Goal: Answer question/provide support: Share knowledge or assist other users

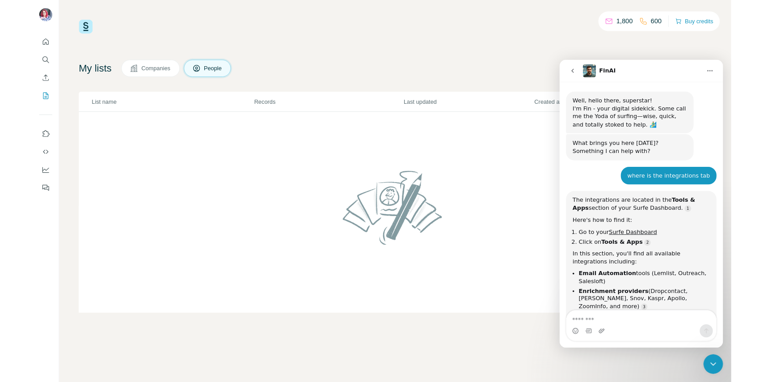
scroll to position [1, 0]
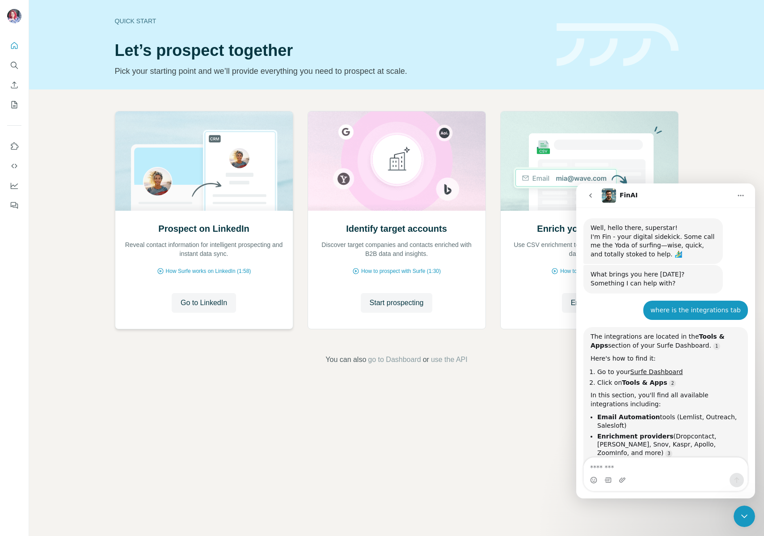
scroll to position [1, 0]
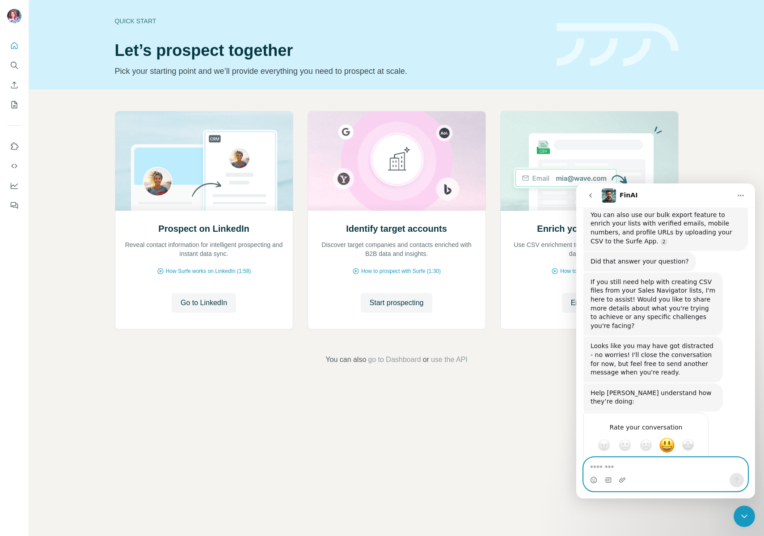
click at [636, 471] on textarea "Message…" at bounding box center [666, 464] width 164 height 15
type textarea "*"
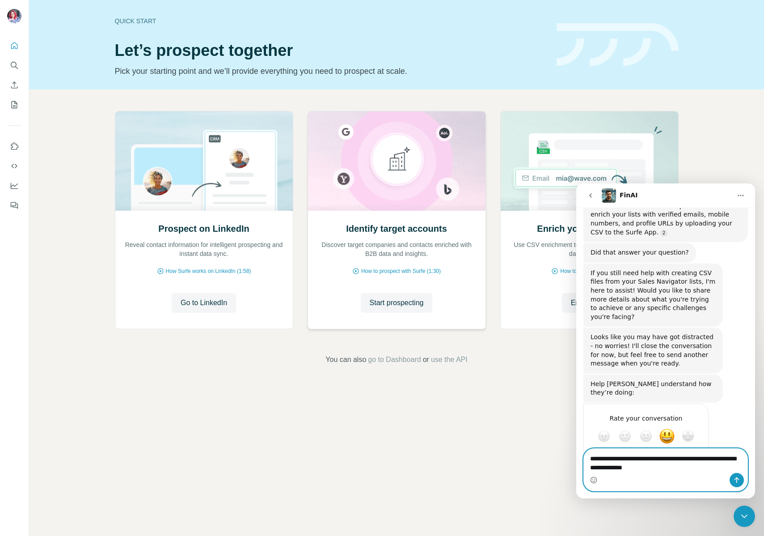
type textarea "**********"
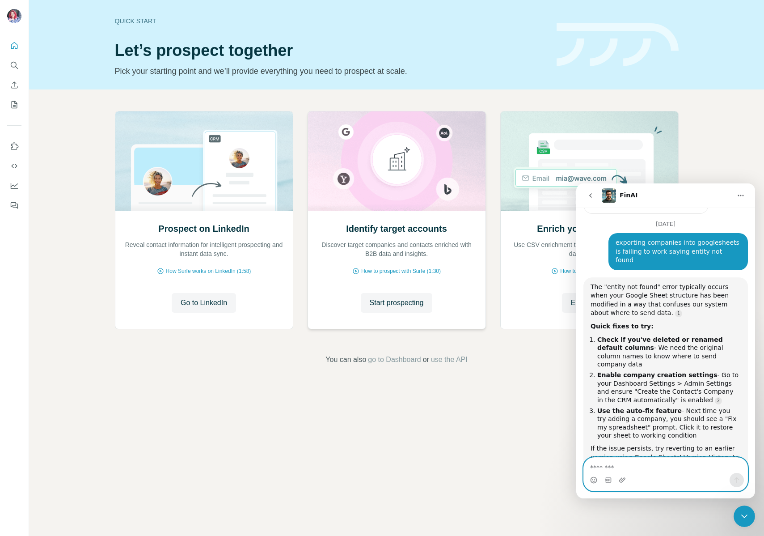
scroll to position [876, 0]
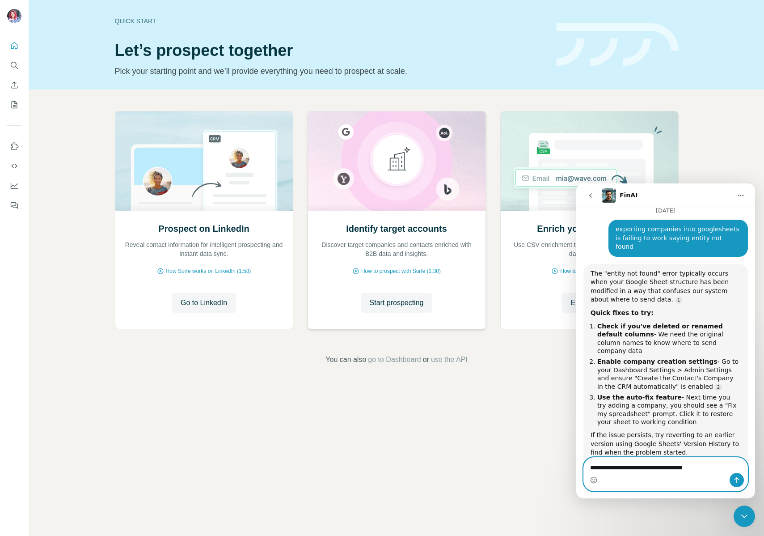
type textarea "**********"
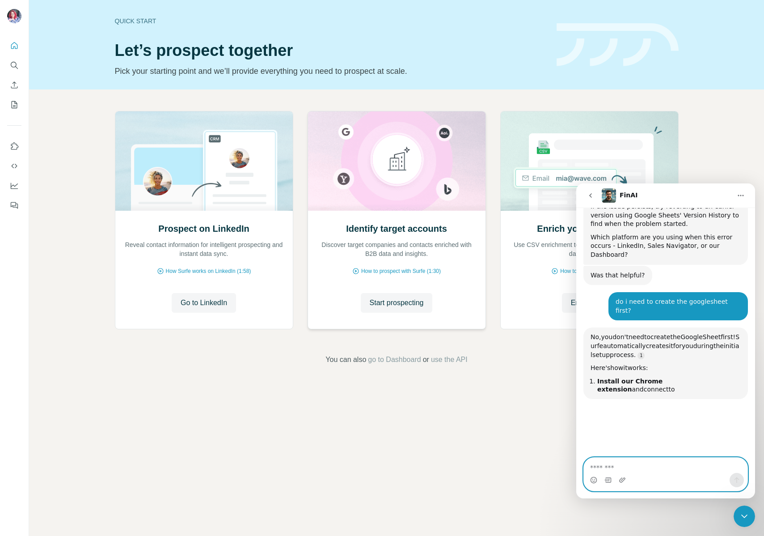
scroll to position [1133, 0]
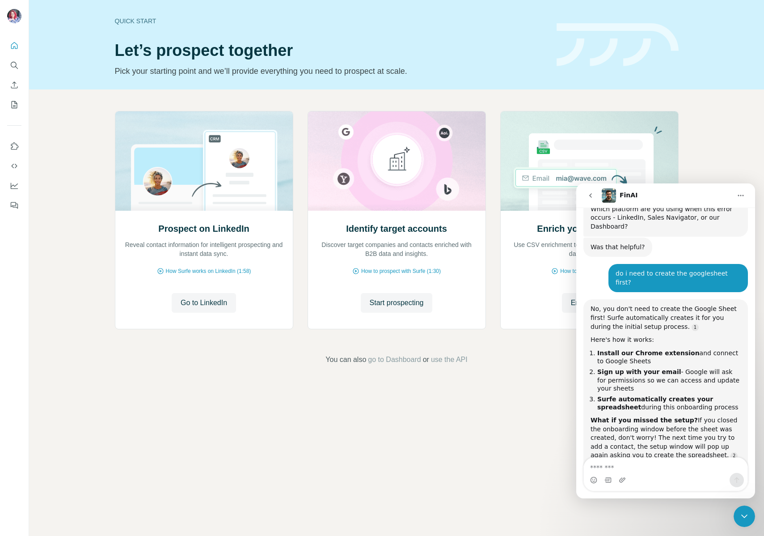
click at [643, 462] on textarea "Message…" at bounding box center [666, 464] width 164 height 15
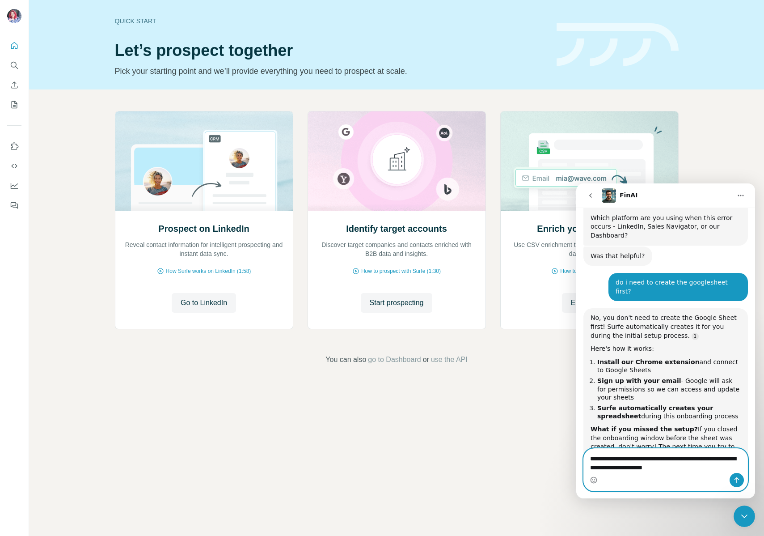
type textarea "**********"
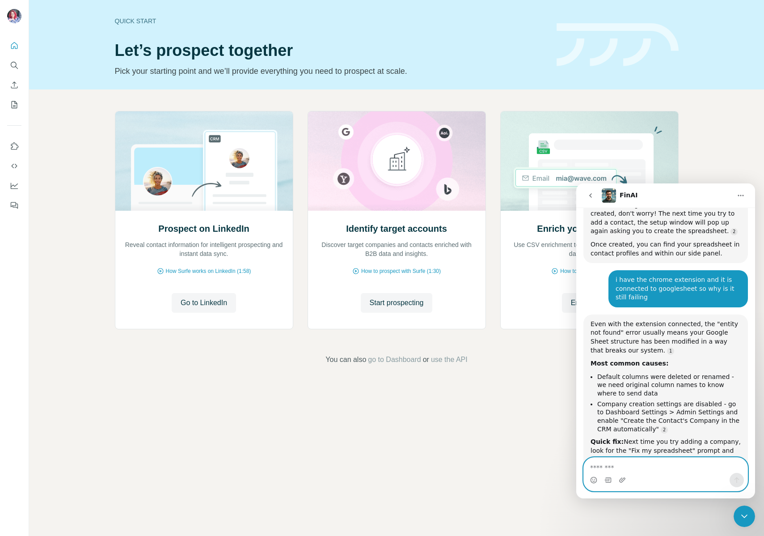
scroll to position [1359, 0]
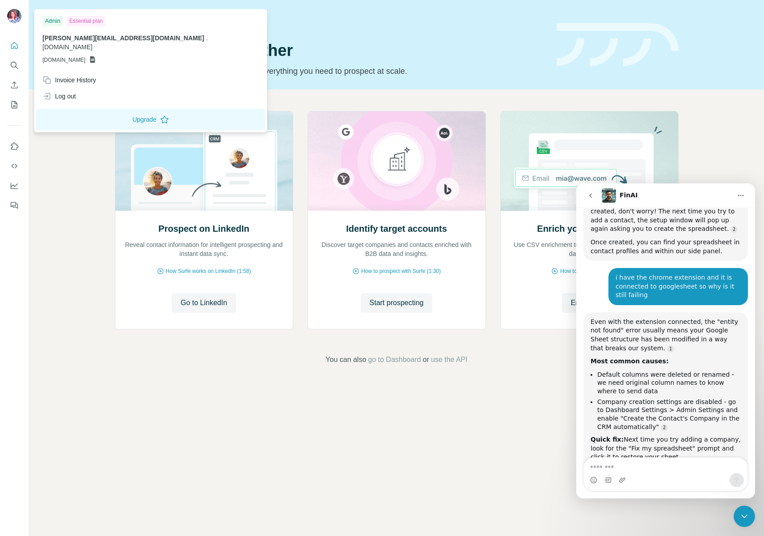
click at [15, 14] on img at bounding box center [14, 16] width 14 height 14
click at [17, 45] on icon "Quick start" at bounding box center [14, 45] width 9 height 9
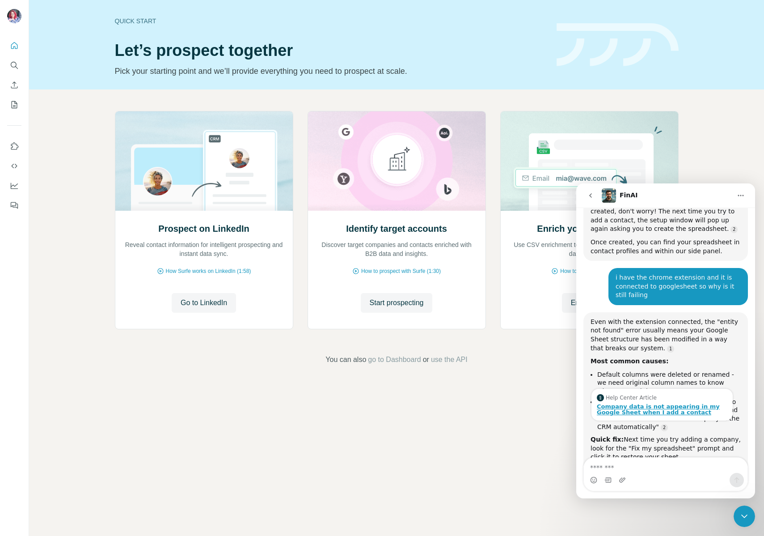
click at [650, 403] on div "Company data is not appearing in my Google Sheet when I add a contact" at bounding box center [662, 409] width 131 height 12
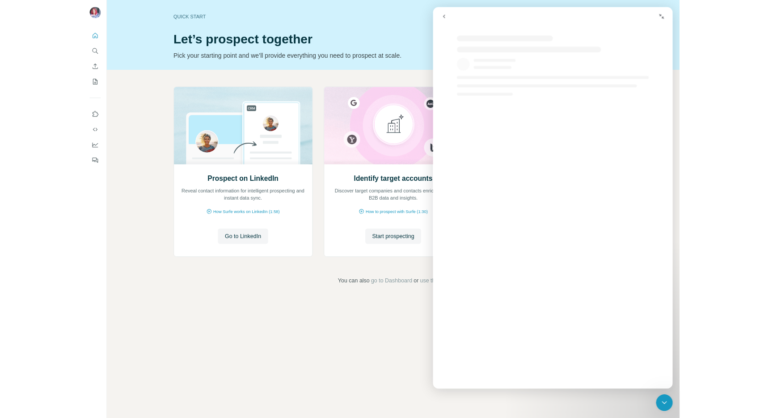
scroll to position [1183, 0]
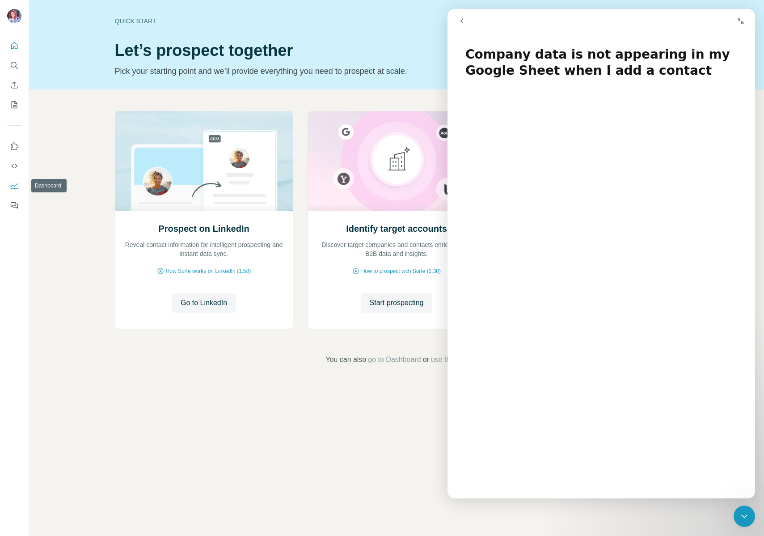
click at [14, 184] on icon "Dashboard" at bounding box center [14, 185] width 9 height 9
click at [462, 22] on icon "go back" at bounding box center [461, 21] width 3 height 4
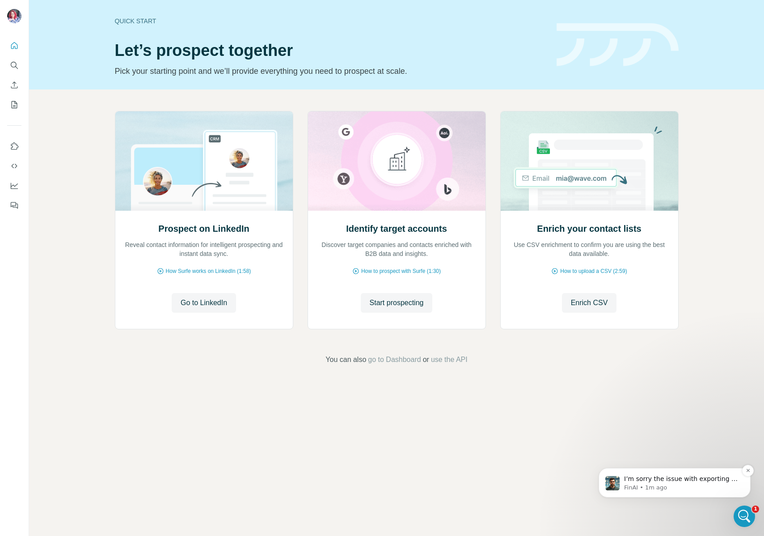
click at [665, 481] on p "I’m sorry the issue with exporting to Google Sheets is still causing trouble. W…" at bounding box center [681, 478] width 115 height 9
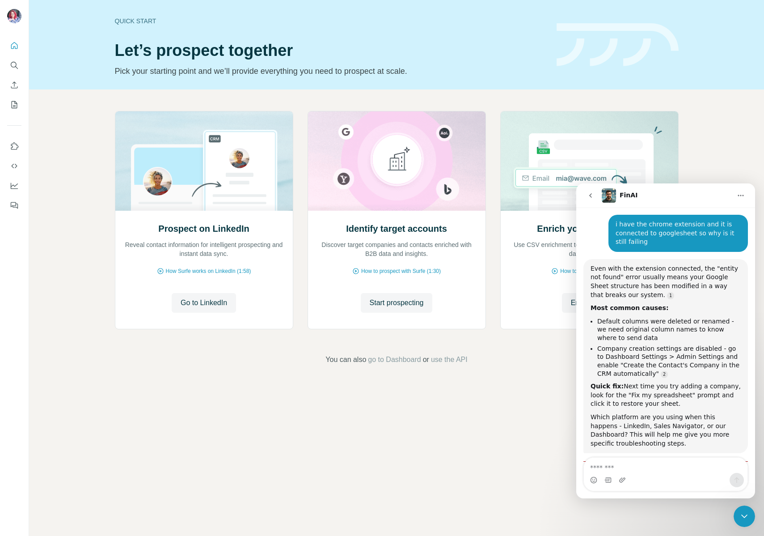
scroll to position [1438, 0]
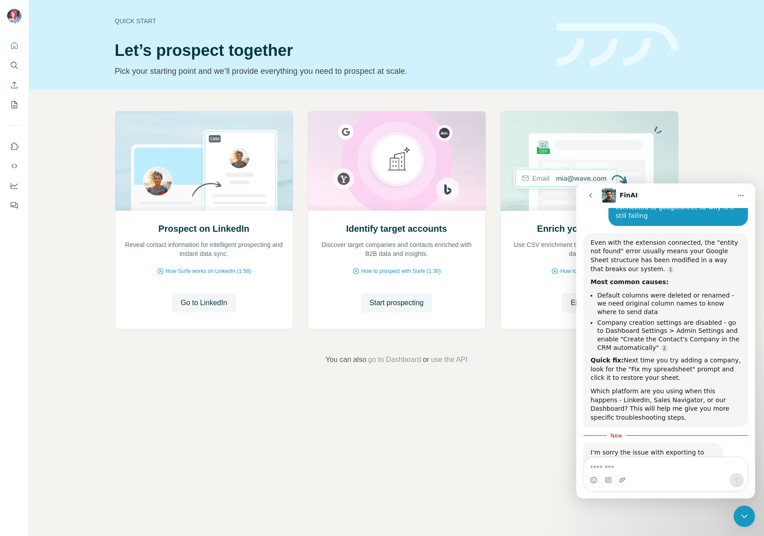
click at [615, 465] on textarea "Message…" at bounding box center [666, 464] width 164 height 15
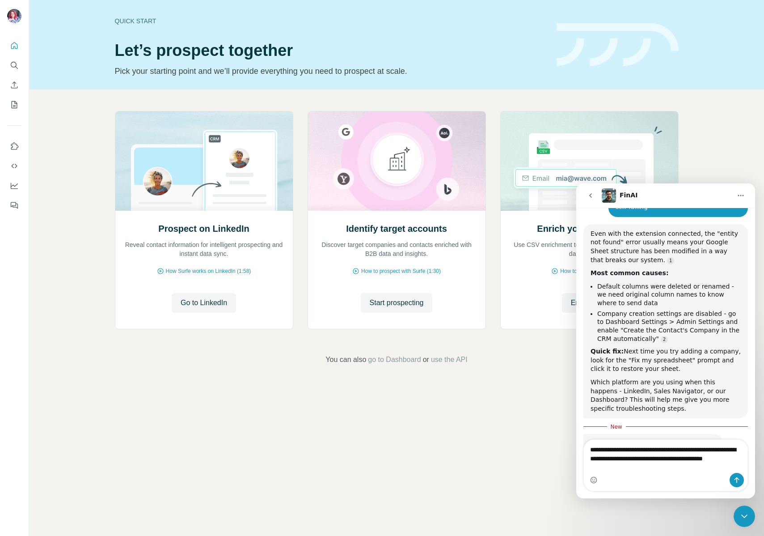
scroll to position [1456, 0]
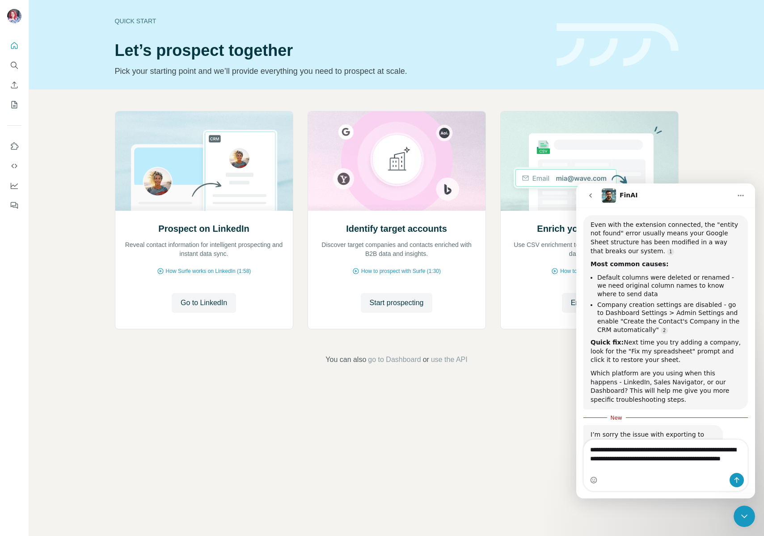
type textarea "**********"
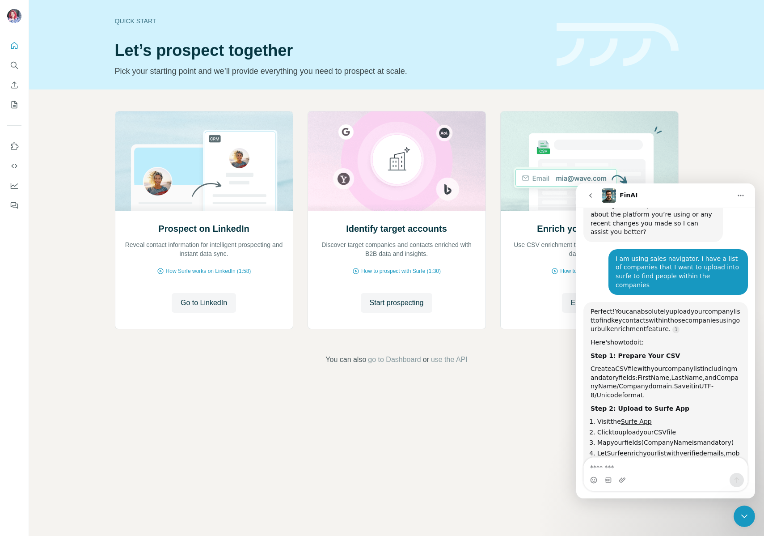
scroll to position [1700, 0]
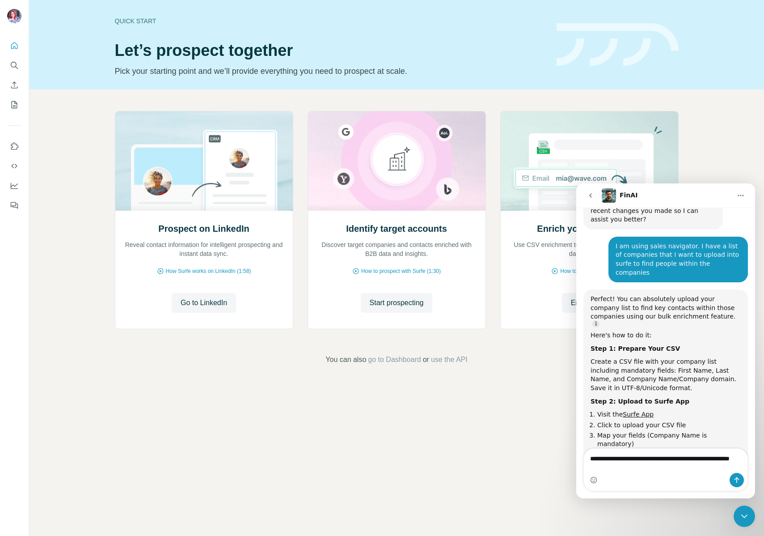
type textarea "**********"
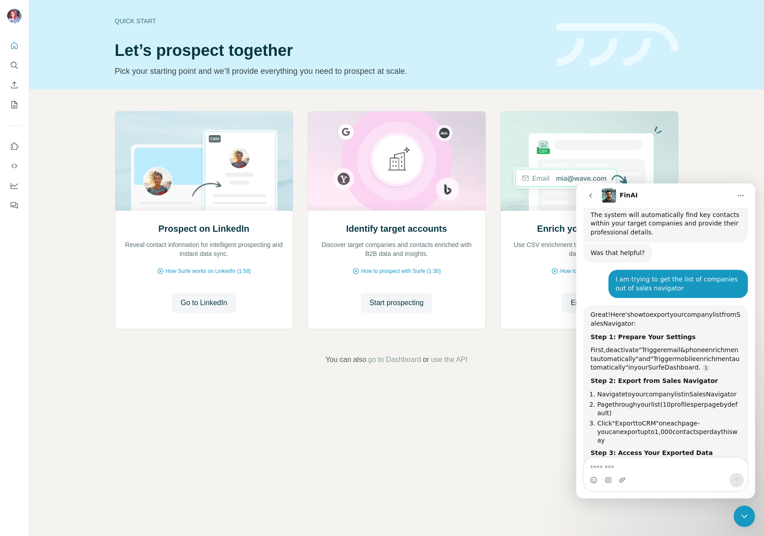
scroll to position [2015, 0]
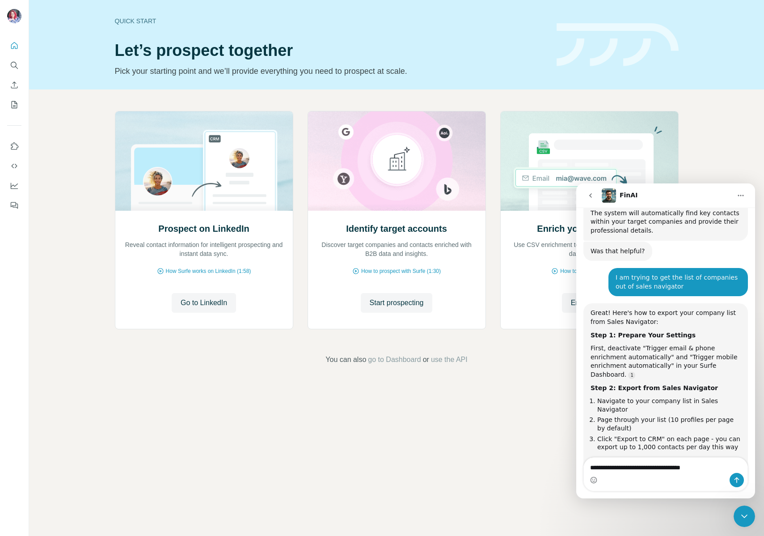
type textarea "**********"
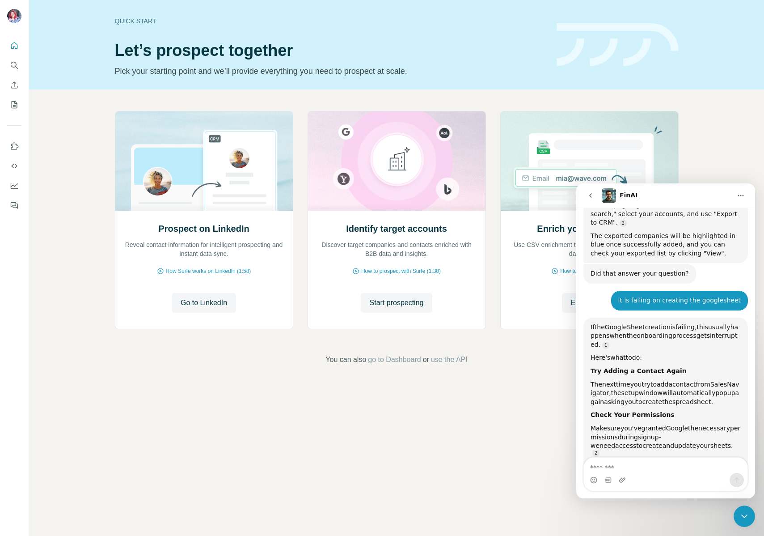
scroll to position [2350, 0]
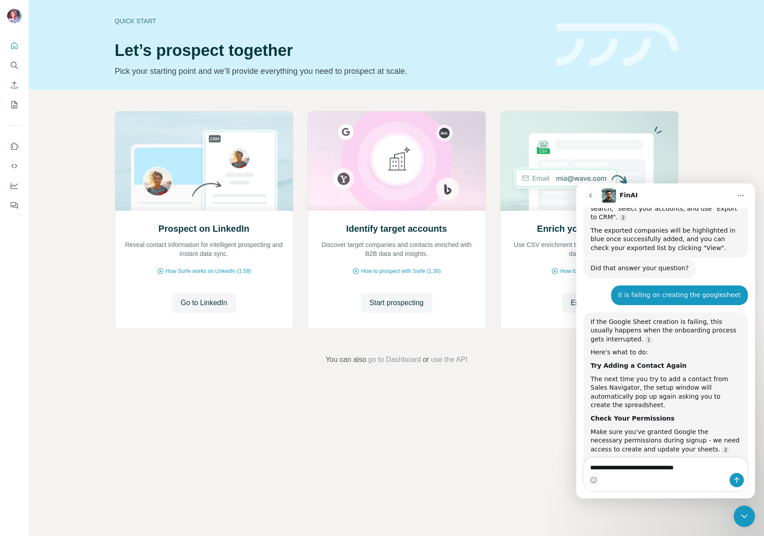
type textarea "**********"
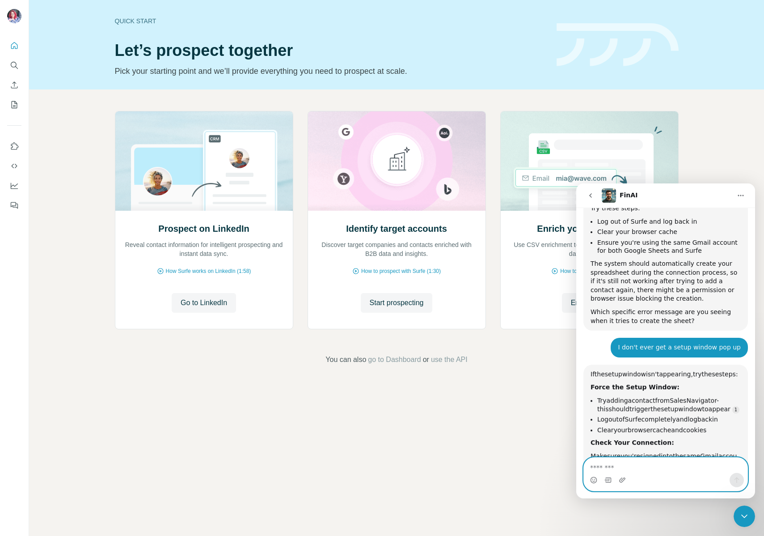
scroll to position [2670, 0]
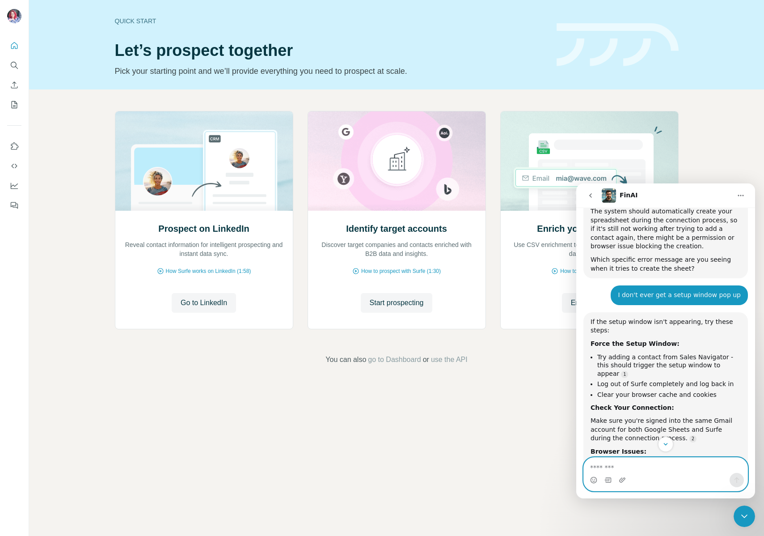
click at [630, 471] on textarea "Message…" at bounding box center [666, 464] width 164 height 15
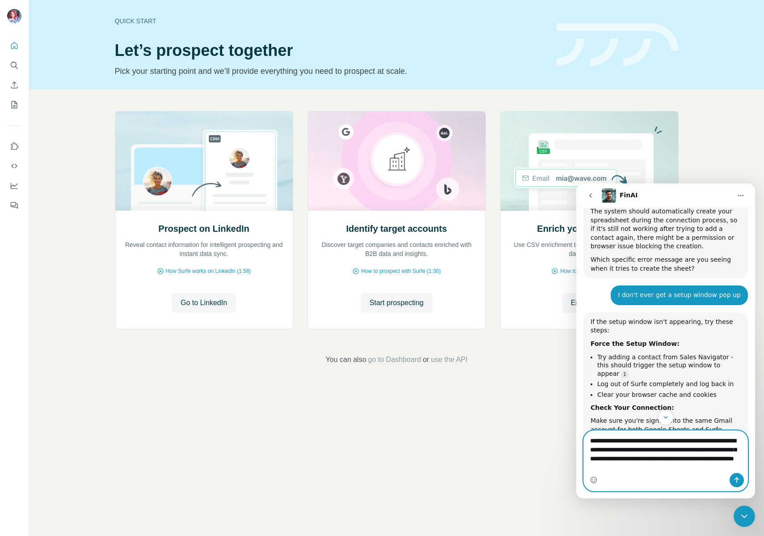
type textarea "**********"
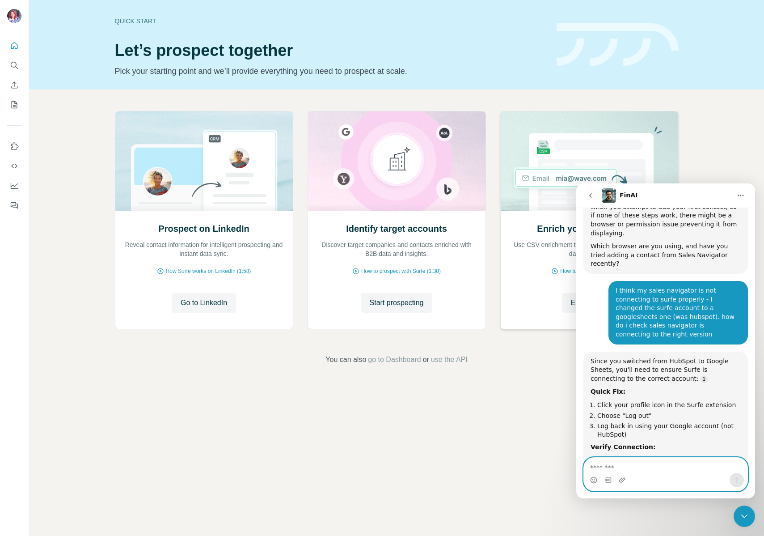
scroll to position [3001, 0]
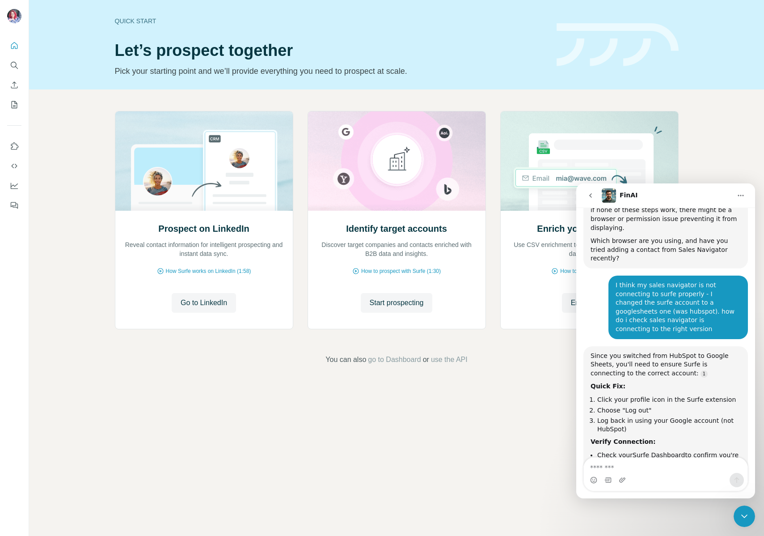
click at [672, 470] on link "field mapping settings" at bounding box center [671, 473] width 70 height 7
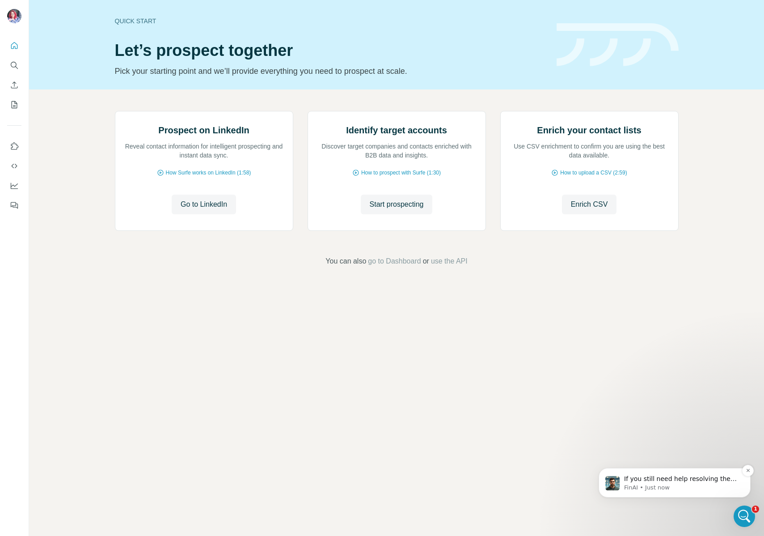
click at [674, 482] on p "If you still need help resolving the connection issue between Sales Navigator a…" at bounding box center [681, 478] width 115 height 9
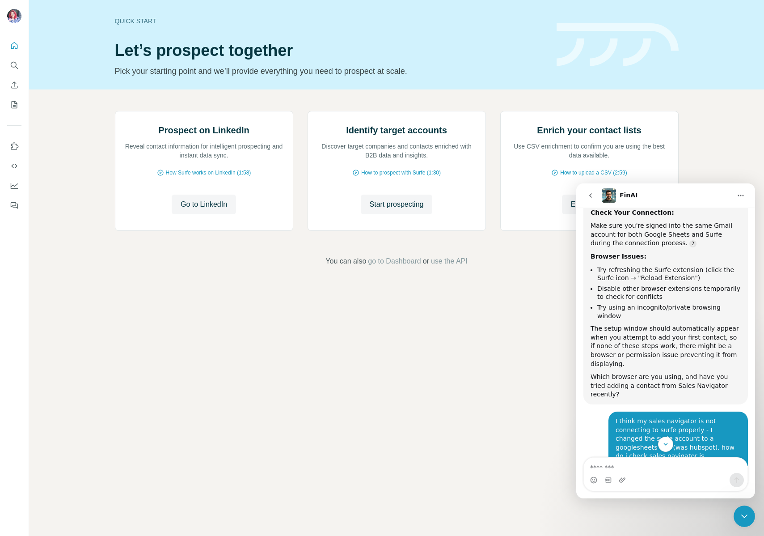
scroll to position [3092, 0]
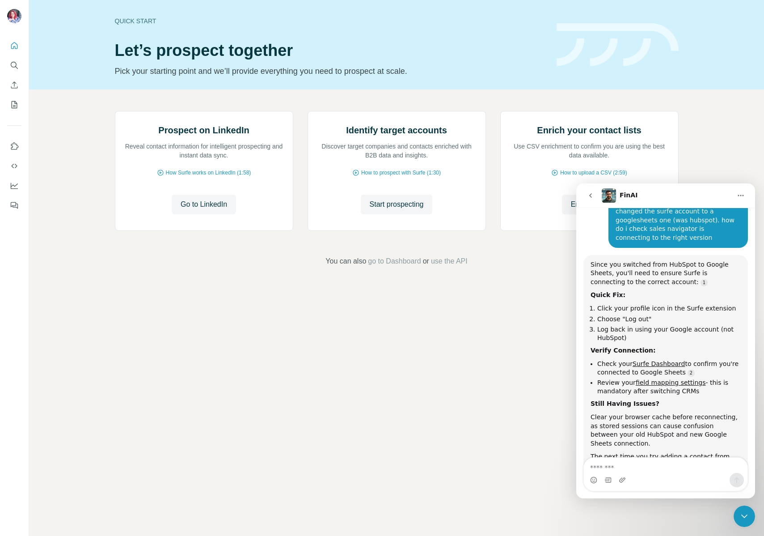
click at [634, 476] on div "Intercom messenger" at bounding box center [666, 480] width 164 height 14
click at [638, 468] on textarea "Message…" at bounding box center [666, 464] width 164 height 15
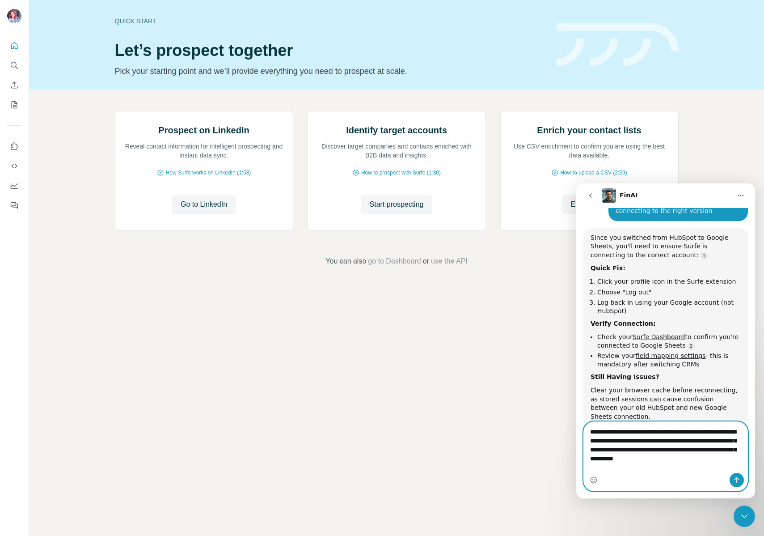
scroll to position [3128, 0]
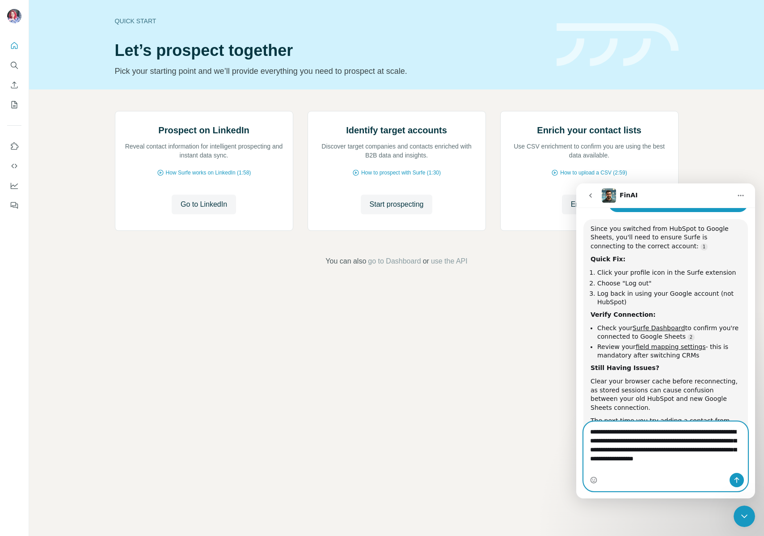
type textarea "**********"
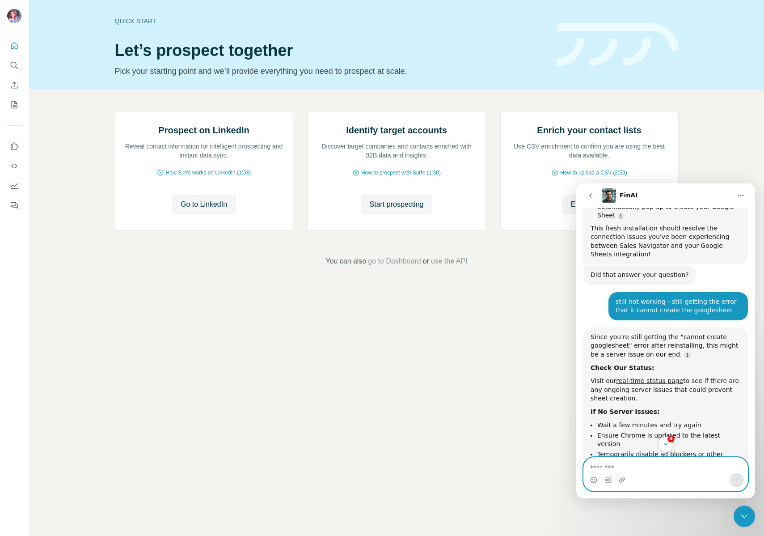
scroll to position [4069, 0]
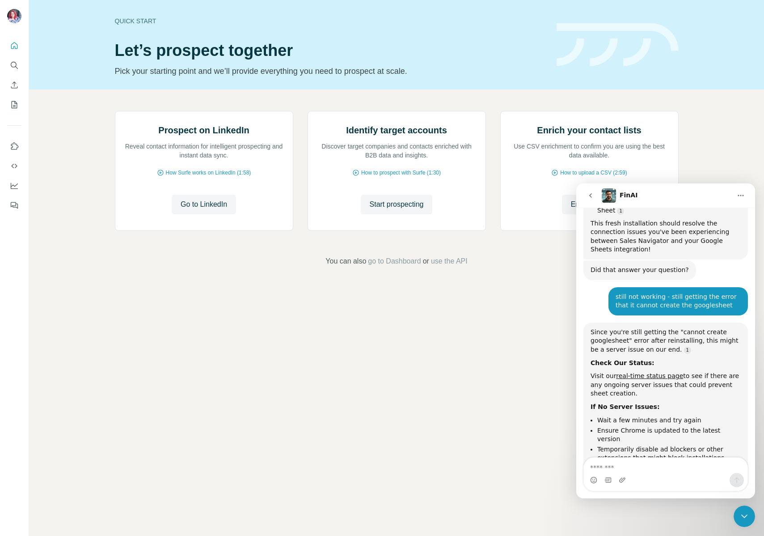
click at [653, 479] on div "Intercom messenger" at bounding box center [666, 480] width 164 height 14
click at [657, 462] on textarea "Message…" at bounding box center [666, 464] width 164 height 15
type textarea "*"
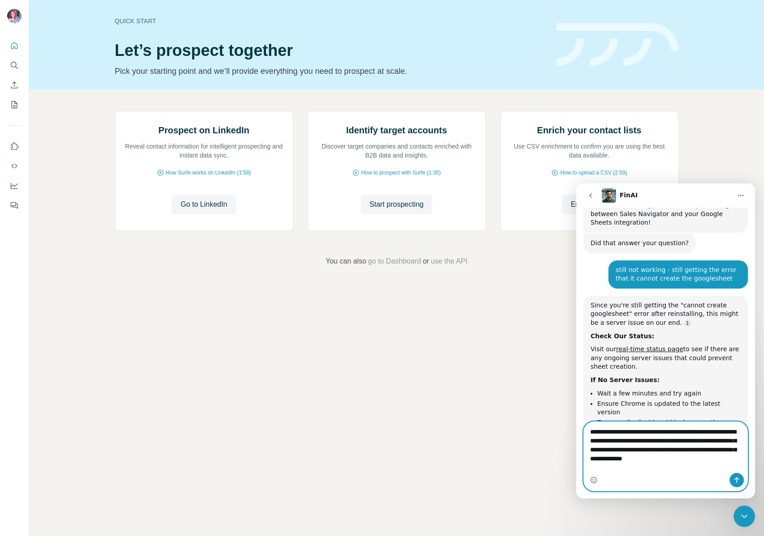
scroll to position [4105, 0]
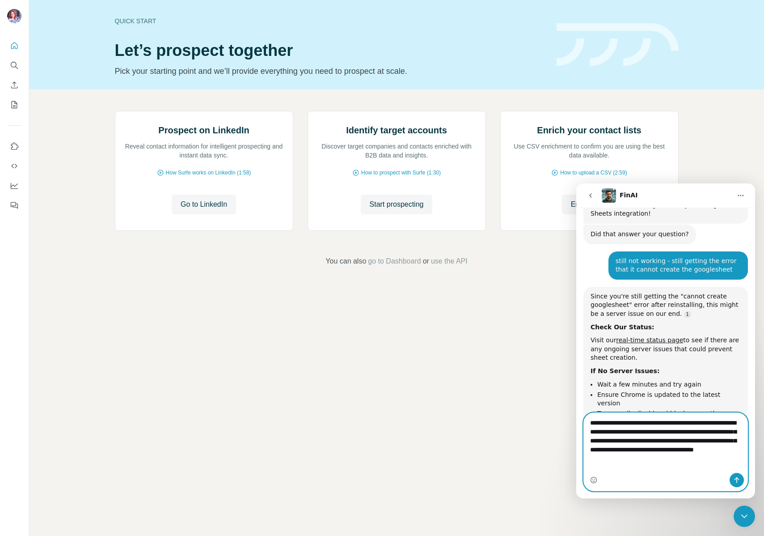
type textarea "**********"
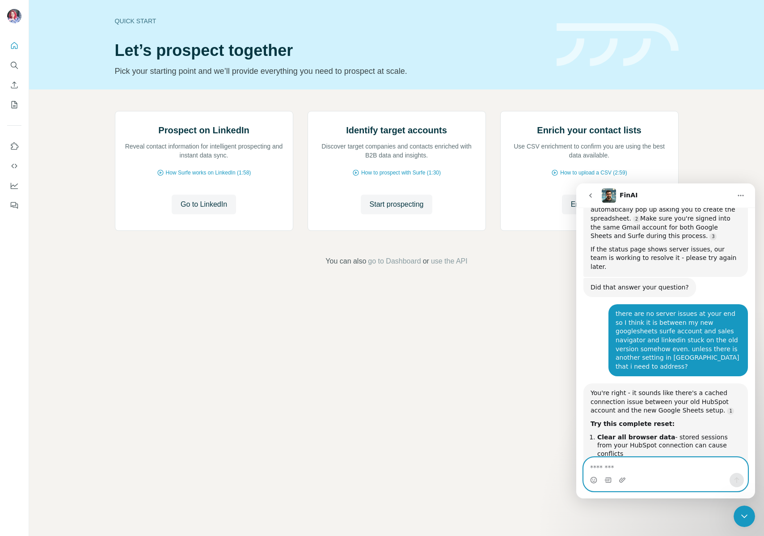
scroll to position [4357, 0]
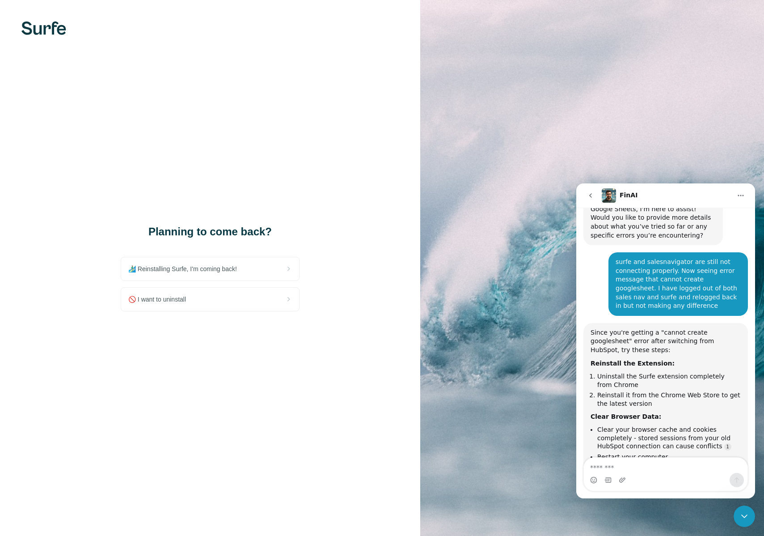
scroll to position [3464, 0]
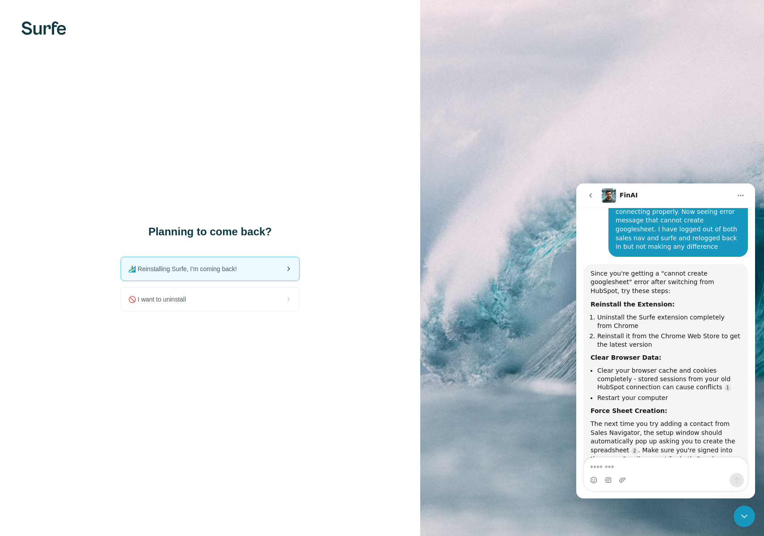
click at [200, 267] on span "🏄🏻‍♂️ Reinstalling Surfe, I'm coming back!" at bounding box center [186, 268] width 116 height 9
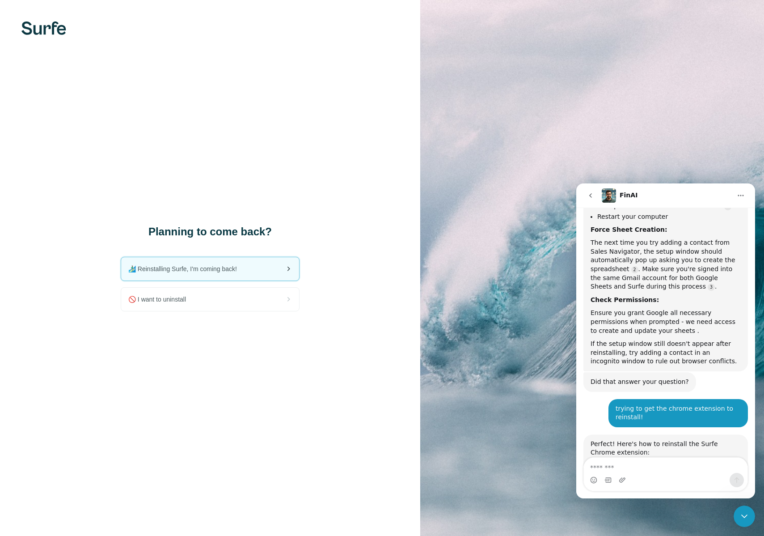
scroll to position [3734, 0]
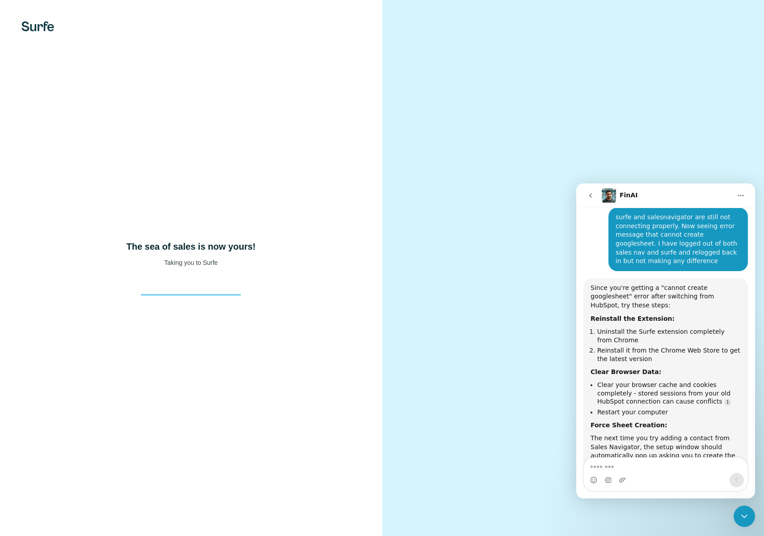
scroll to position [3464, 0]
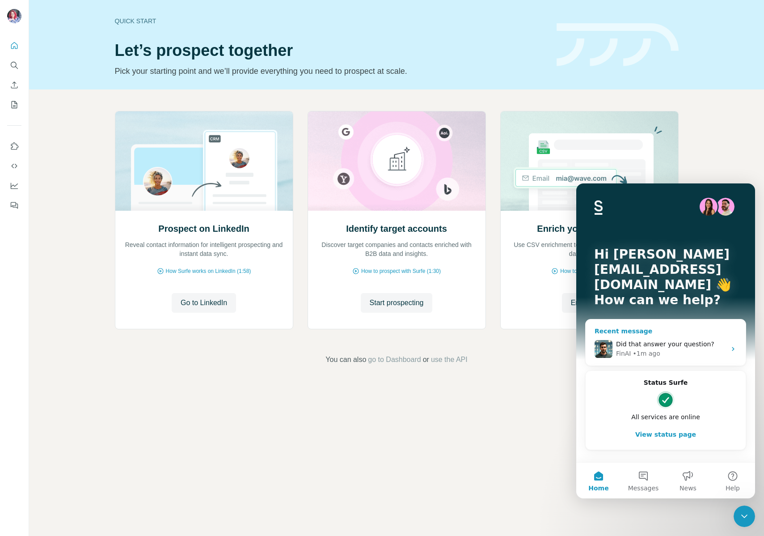
click at [671, 340] on span "Did that answer your question?" at bounding box center [665, 343] width 98 height 7
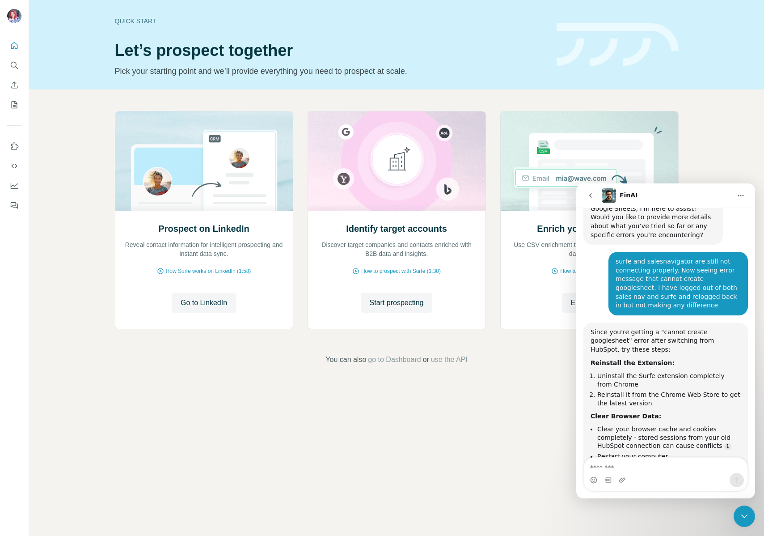
scroll to position [3464, 0]
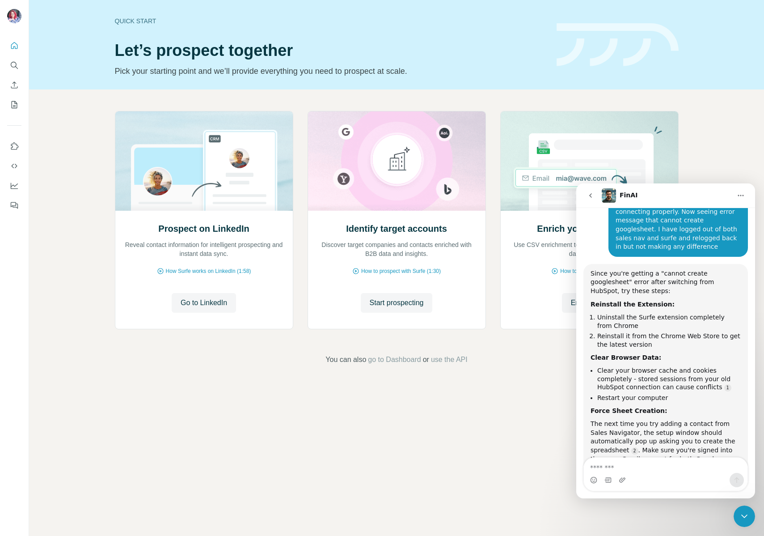
click at [625, 464] on textarea "Message…" at bounding box center [666, 464] width 164 height 15
type textarea "*"
type textarea "**********"
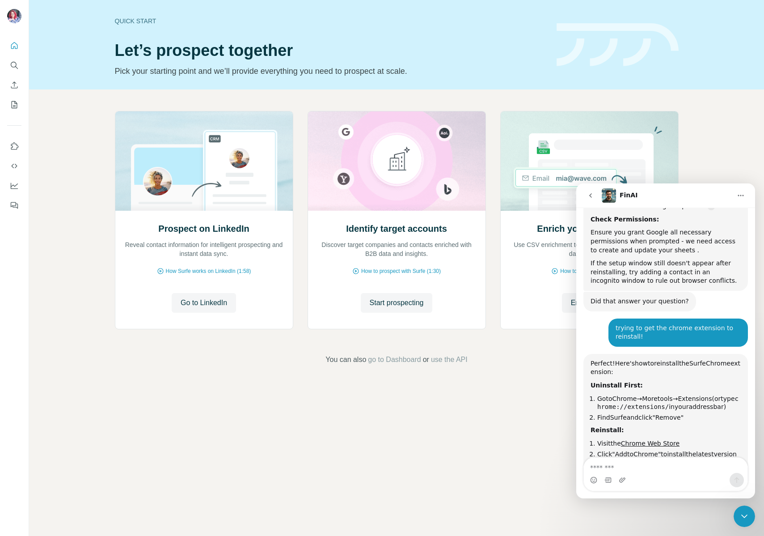
scroll to position [3732, 0]
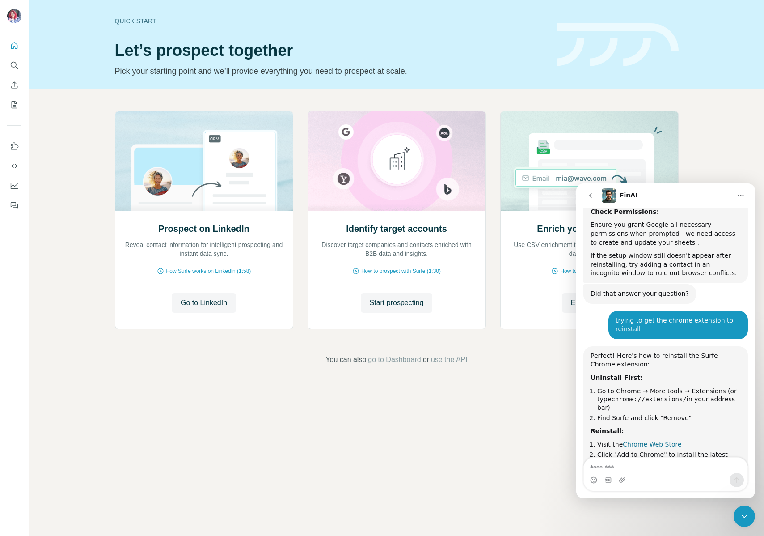
click at [649, 440] on link "Chrome Web Store" at bounding box center [652, 443] width 59 height 7
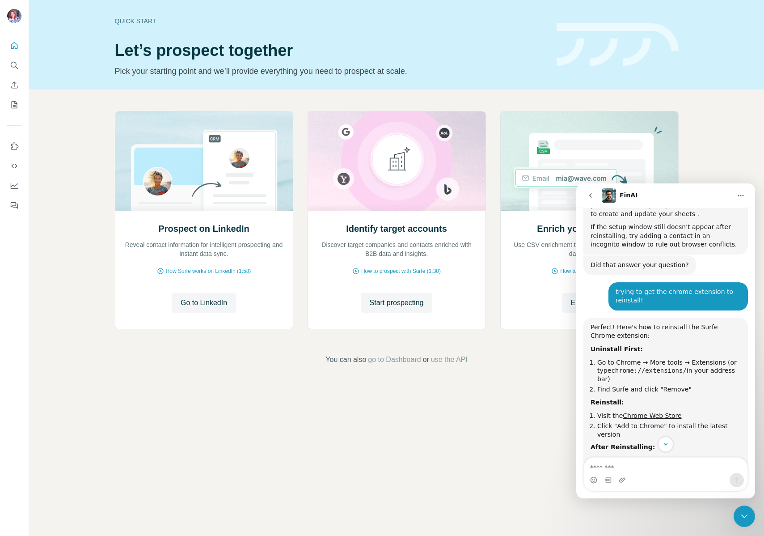
scroll to position [3772, 0]
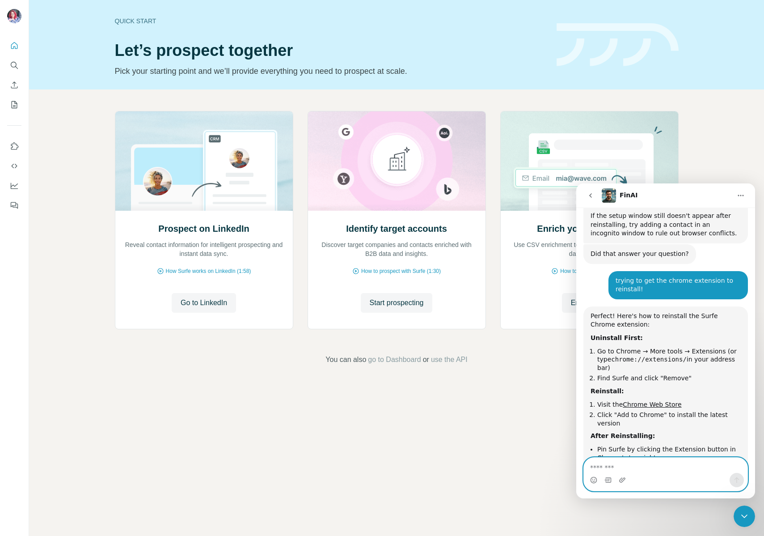
click at [628, 467] on textarea "Message…" at bounding box center [666, 464] width 164 height 15
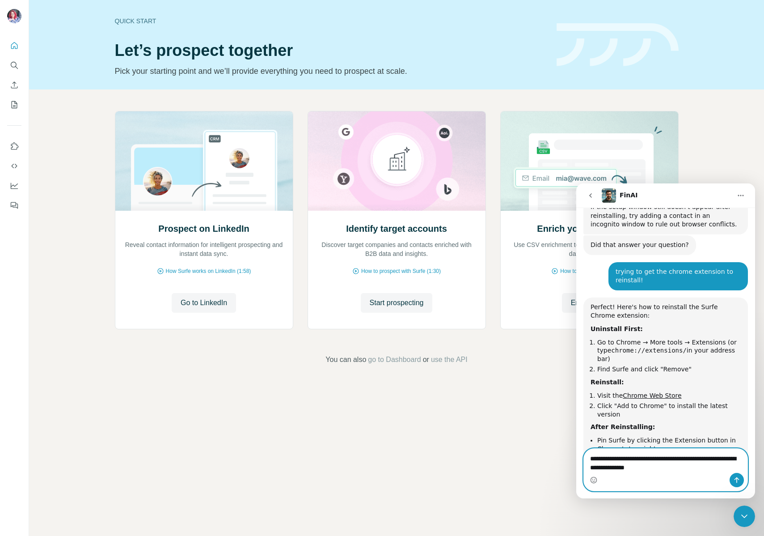
type textarea "**********"
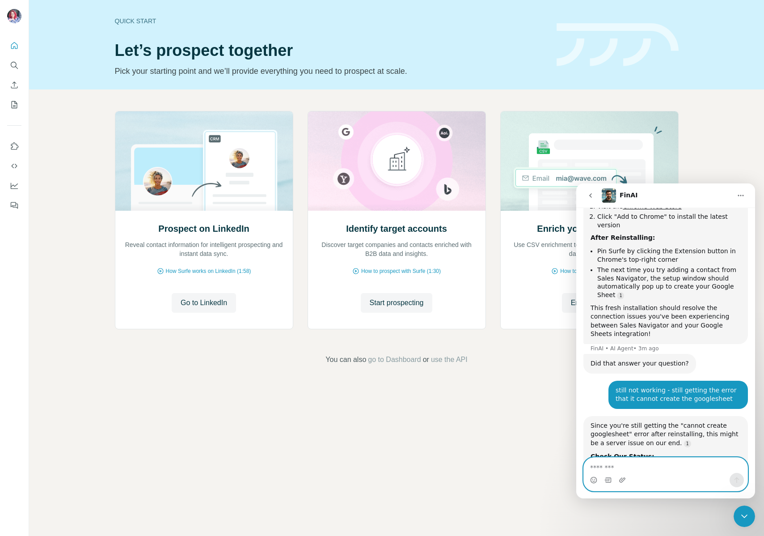
scroll to position [3886, 0]
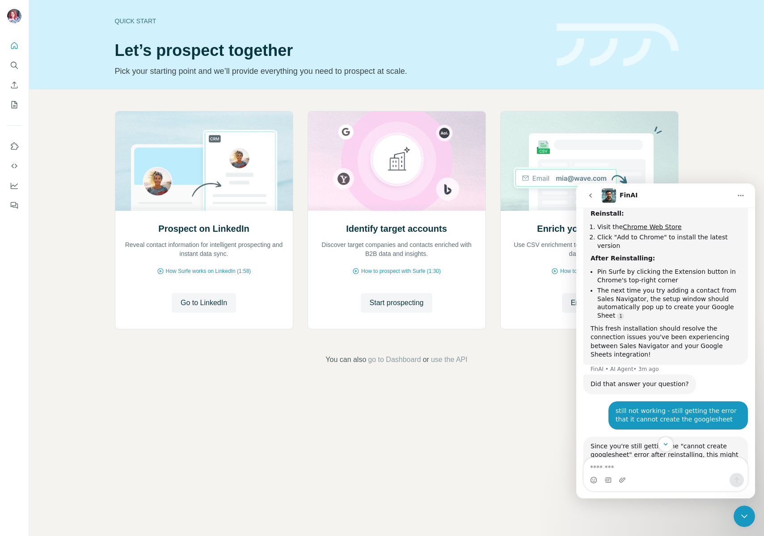
scroll to position [3968, 0]
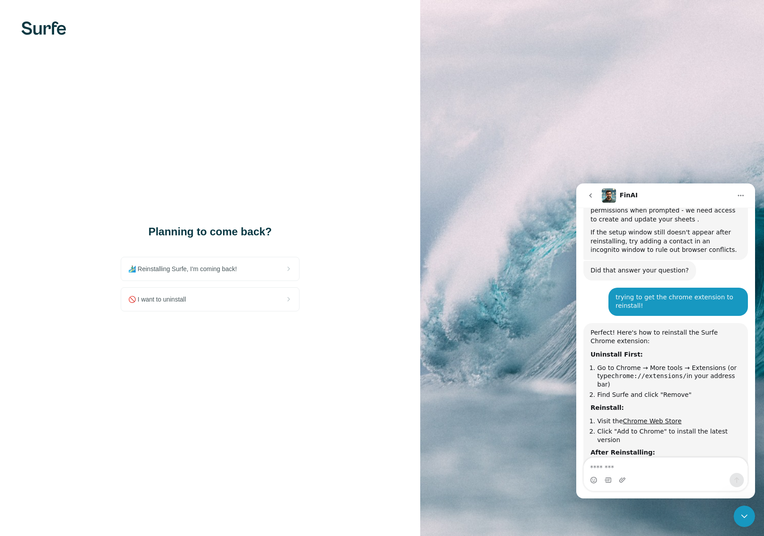
scroll to position [3763, 0]
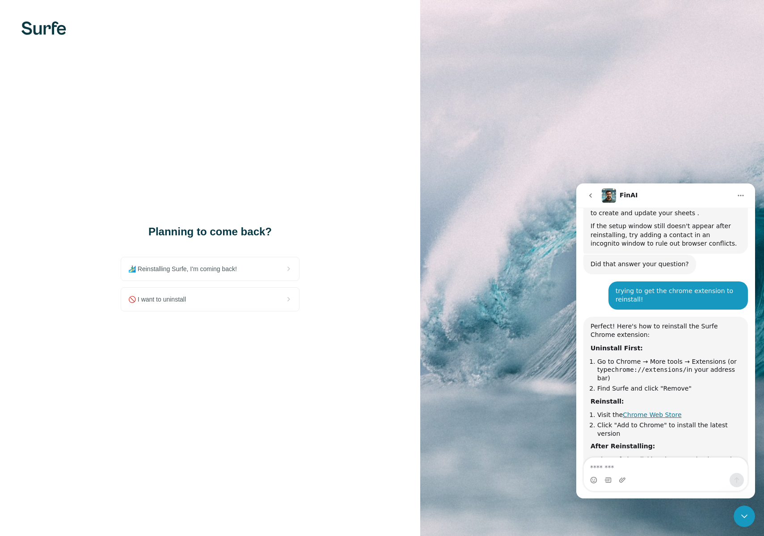
click at [643, 411] on link "Chrome Web Store" at bounding box center [652, 414] width 59 height 7
